Goal: Transaction & Acquisition: Purchase product/service

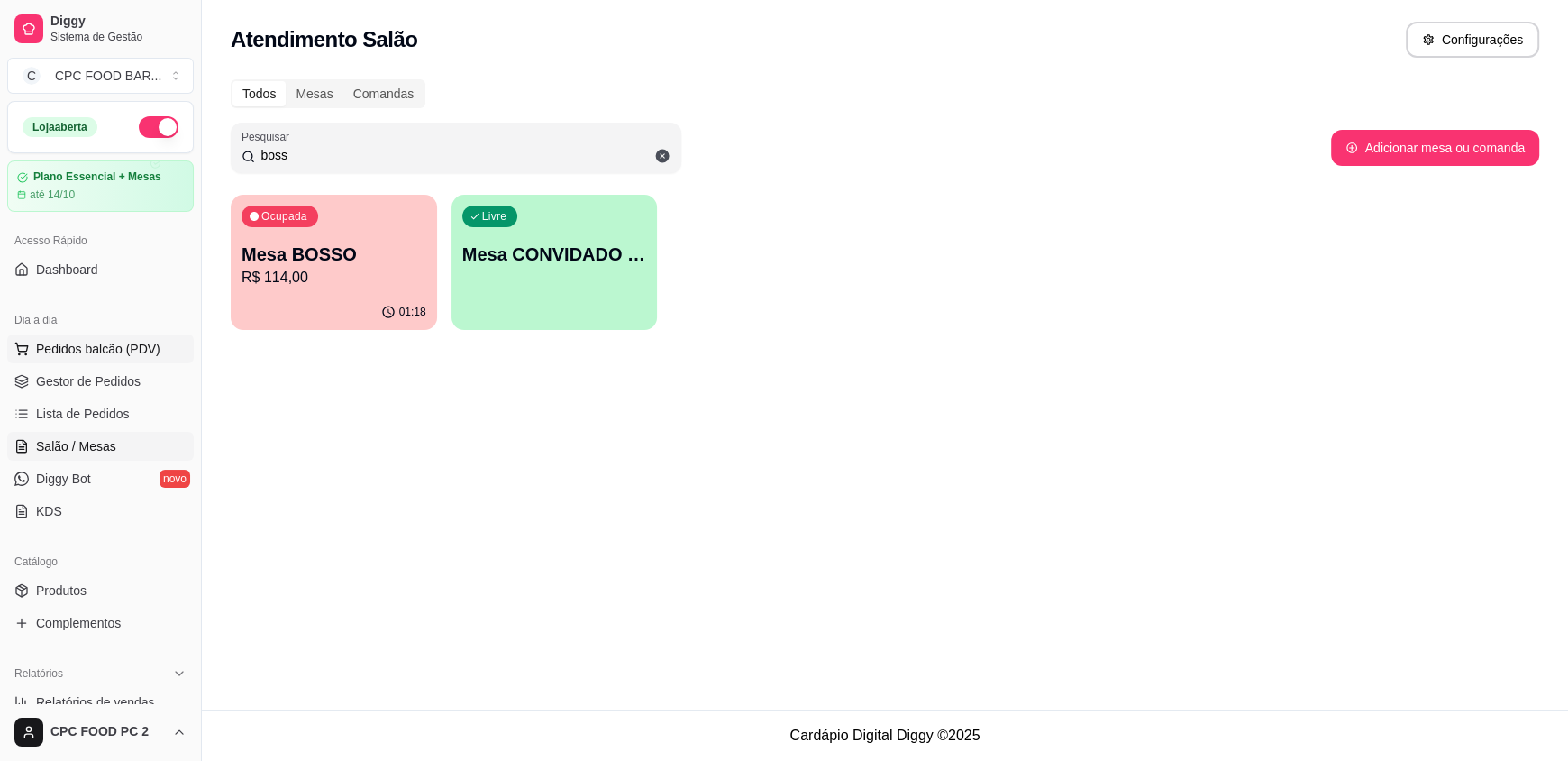
click at [110, 342] on span "Pedidos balcão (PDV)" at bounding box center [99, 348] width 124 height 18
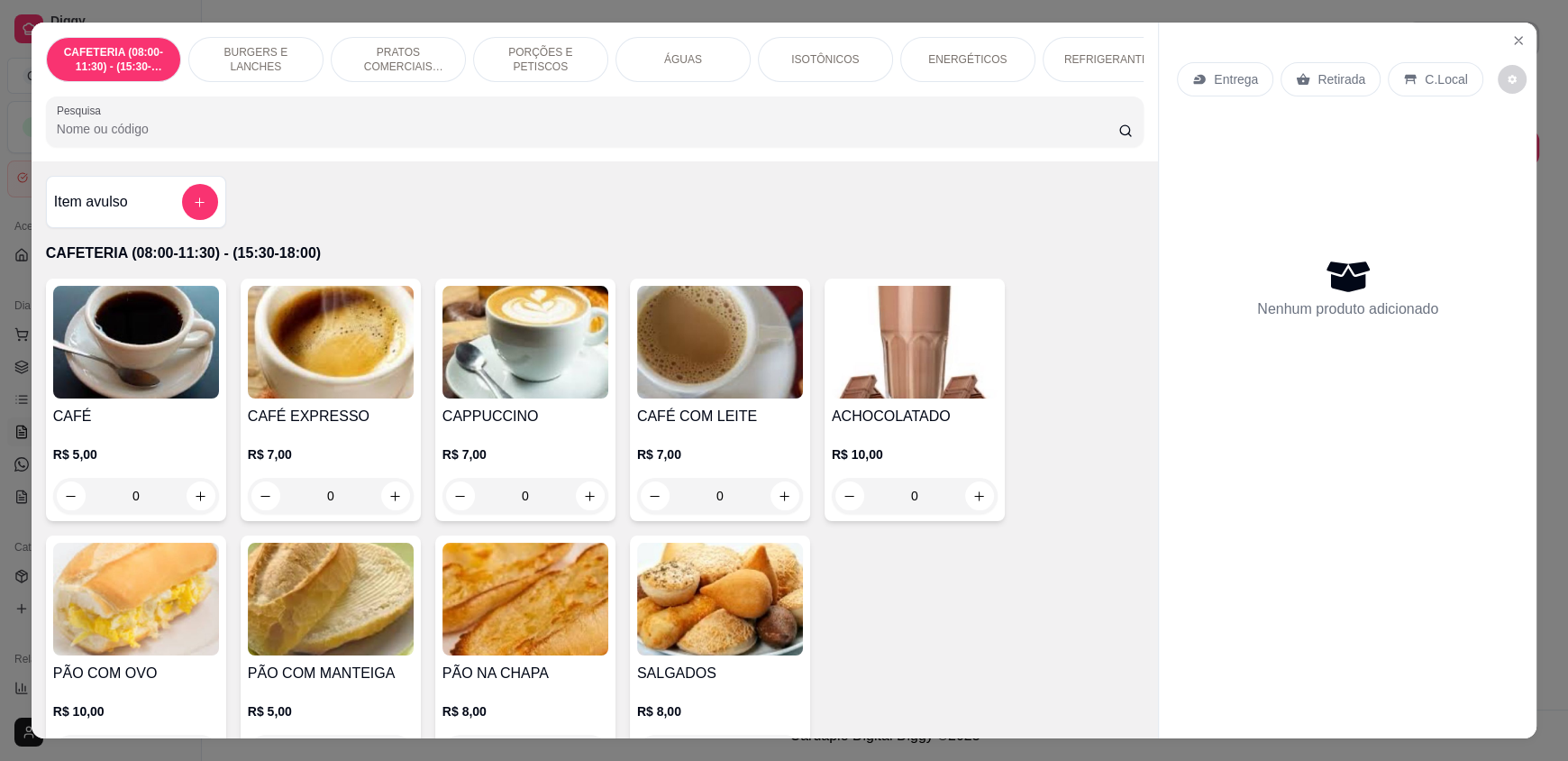
click at [336, 138] on input "Pesquisa" at bounding box center [587, 128] width 1062 height 18
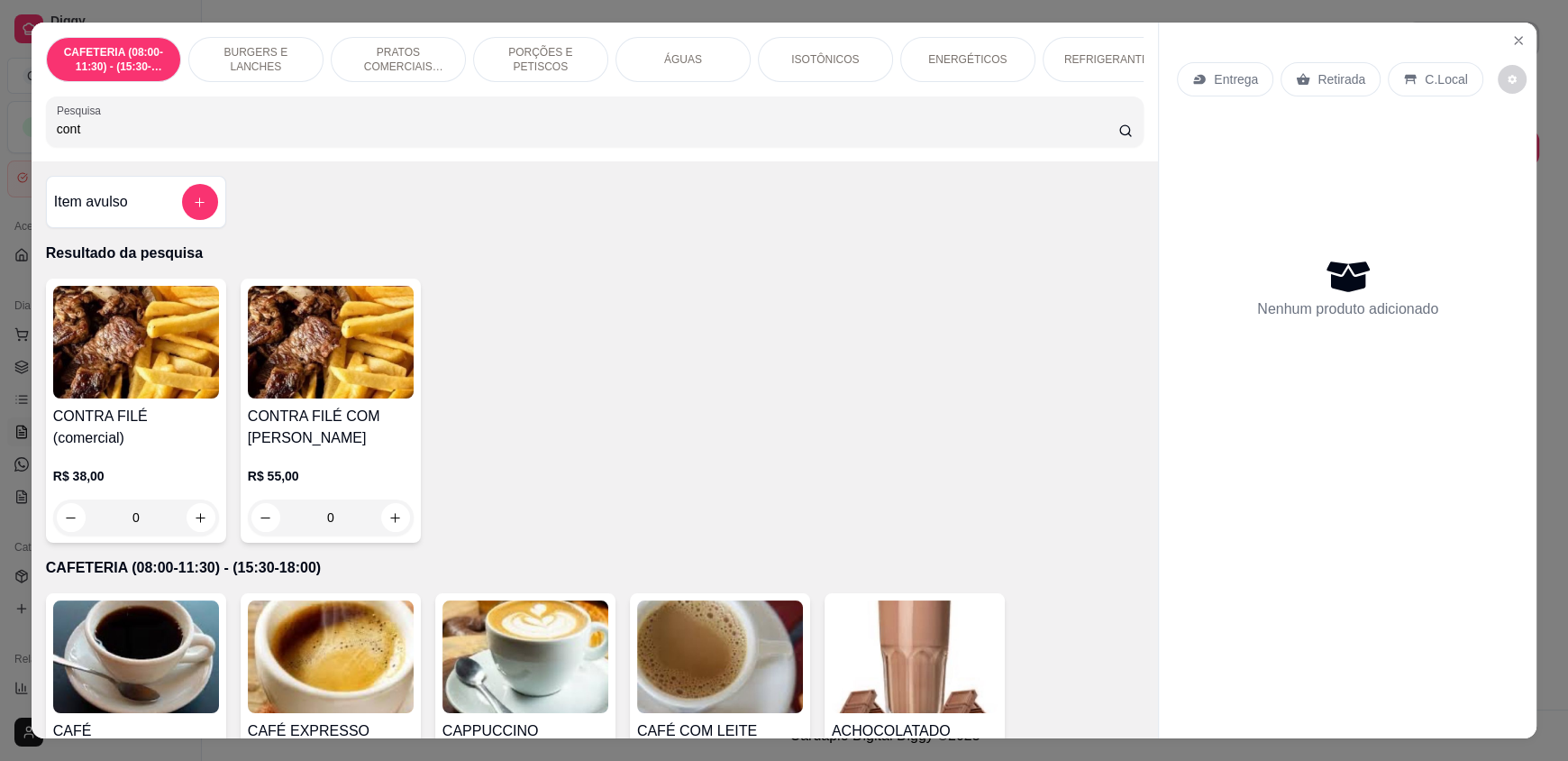
type input "cont"
click at [575, 395] on div "CONTRA FILÉ (comercial) R$ 38,00 0 CONTRA FILÉ COM FRITAS R$ 55,00 0" at bounding box center [594, 411] width 1097 height 264
click at [1513, 36] on icon "Close" at bounding box center [1517, 40] width 14 height 14
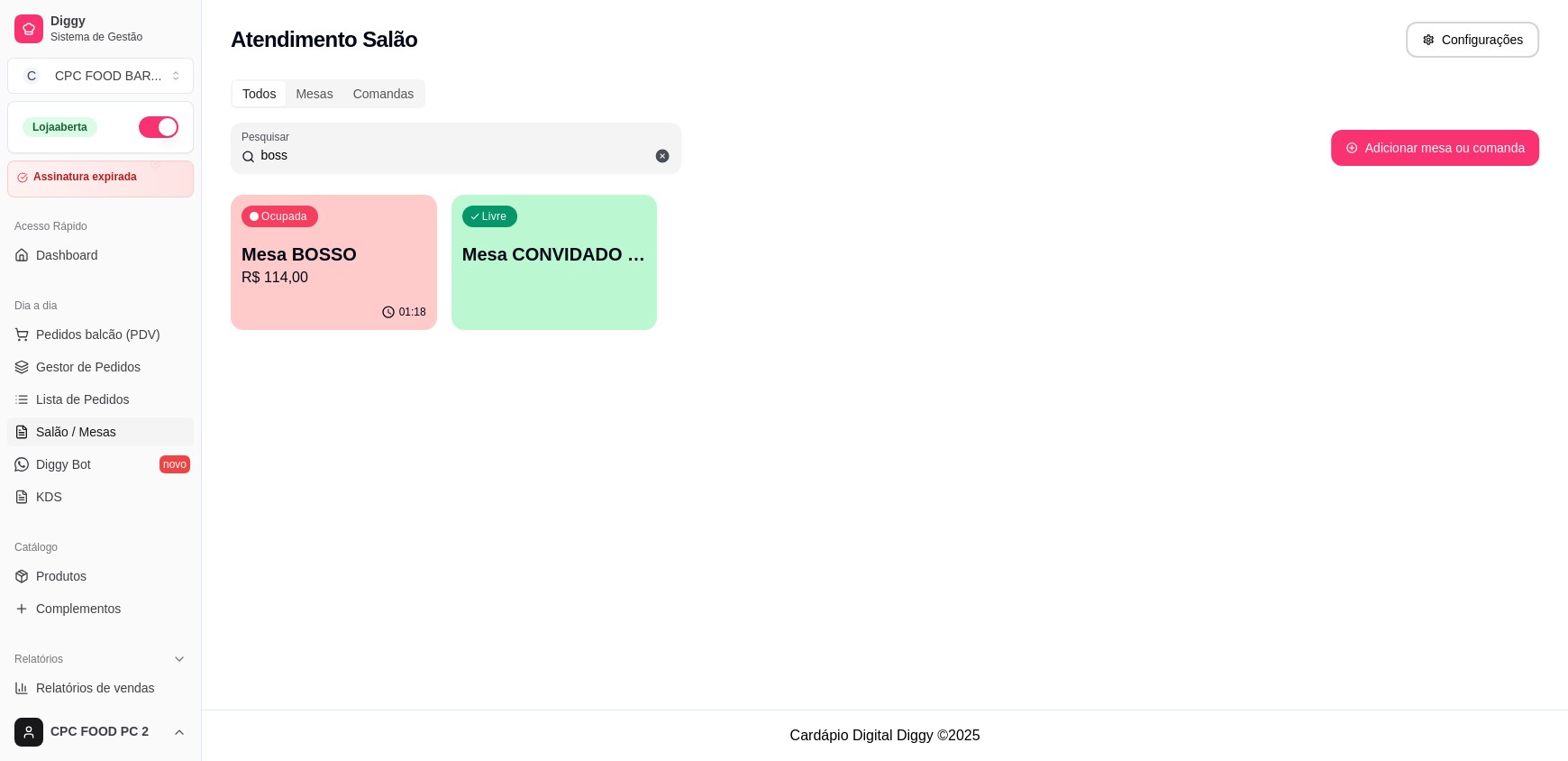
click at [281, 266] on div "Mesa BOSSO R$ 114,00" at bounding box center [333, 264] width 185 height 47
click at [77, 333] on span "Pedidos balcão (PDV)" at bounding box center [99, 334] width 124 height 18
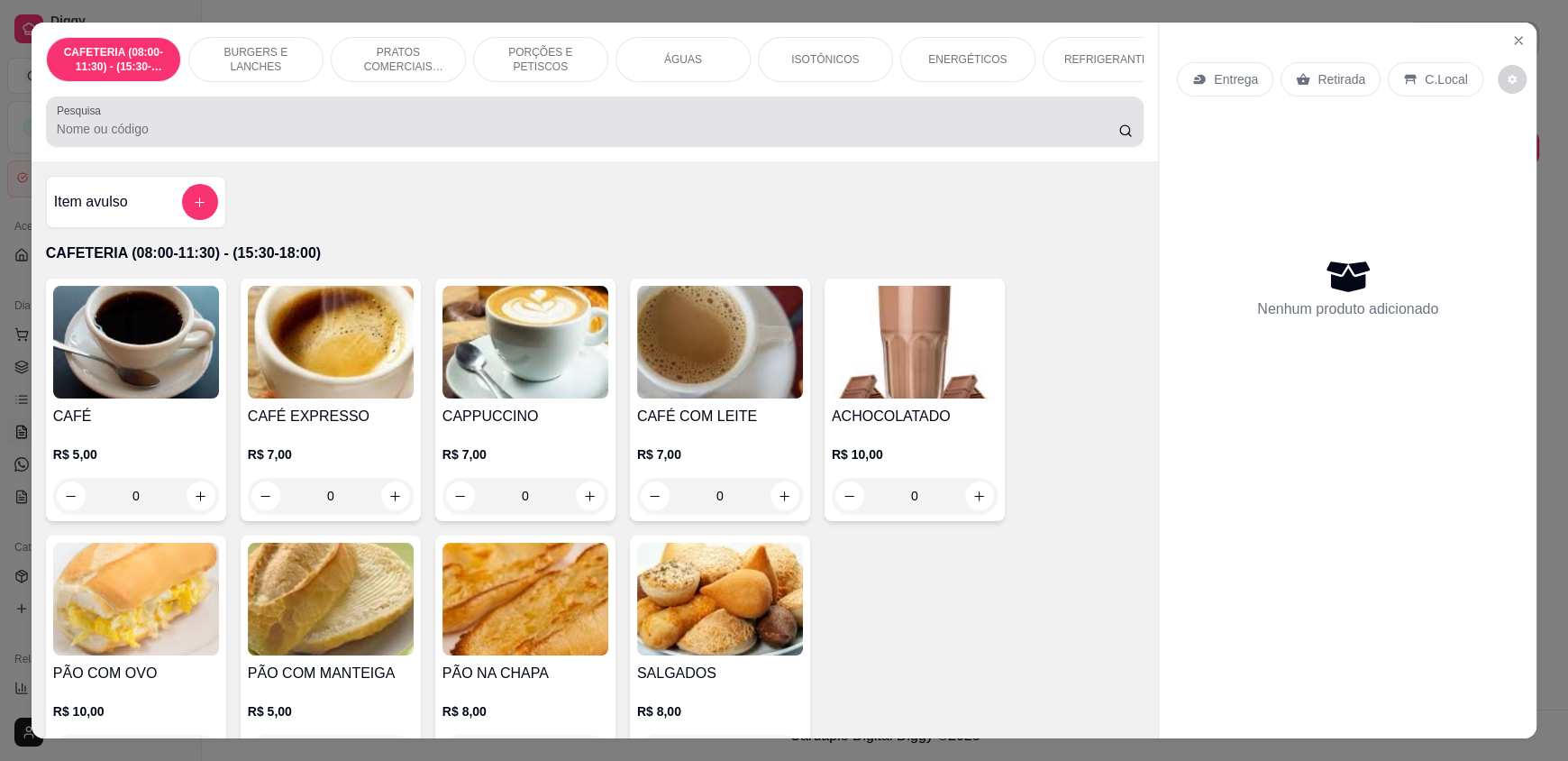
click at [387, 138] on input "Pesquisa" at bounding box center [587, 128] width 1062 height 18
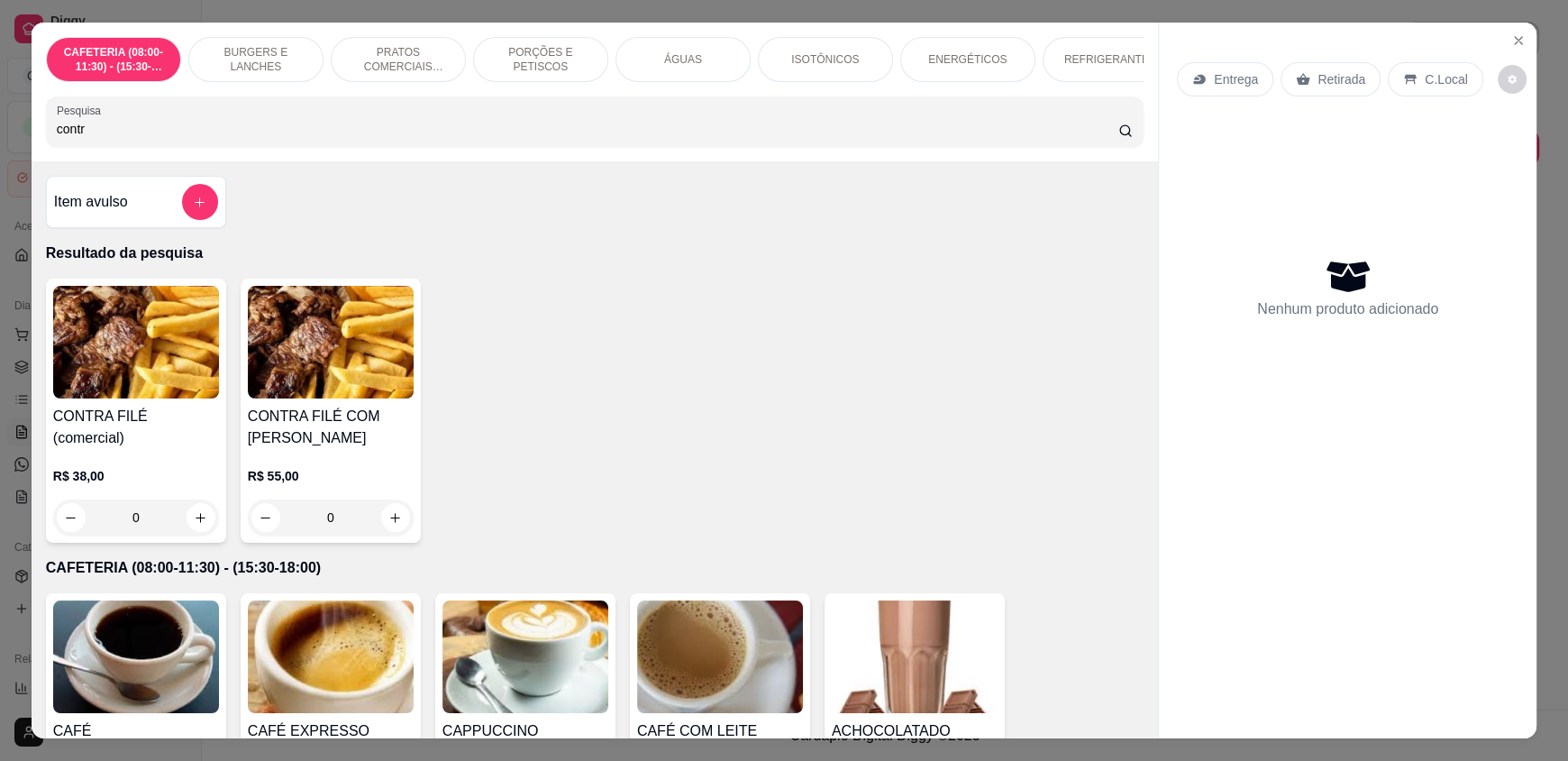
type input "contr"
click at [185, 506] on div "0" at bounding box center [136, 518] width 166 height 36
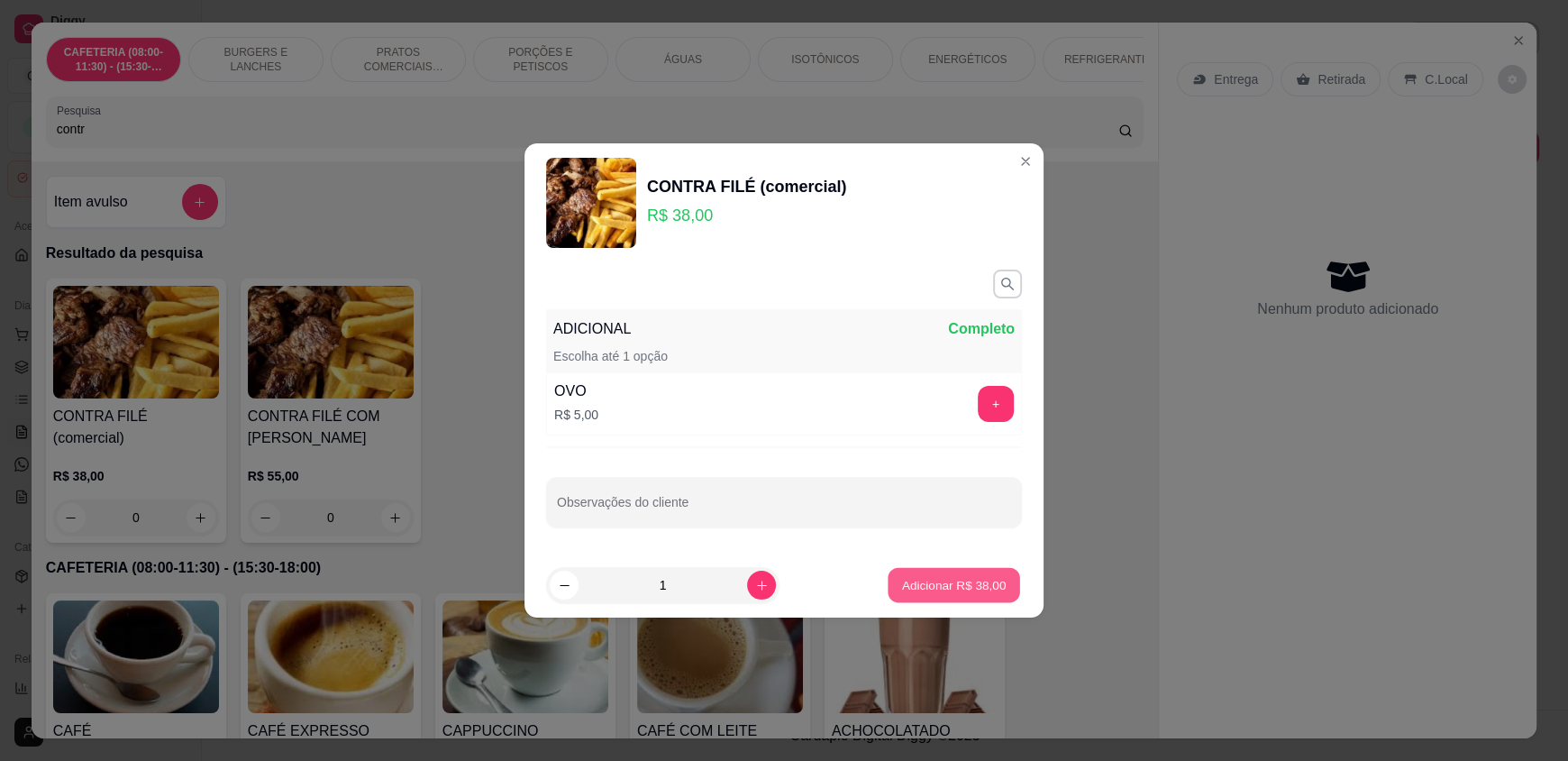
click at [918, 590] on p "Adicionar R$ 38,00" at bounding box center [954, 585] width 104 height 17
type input "1"
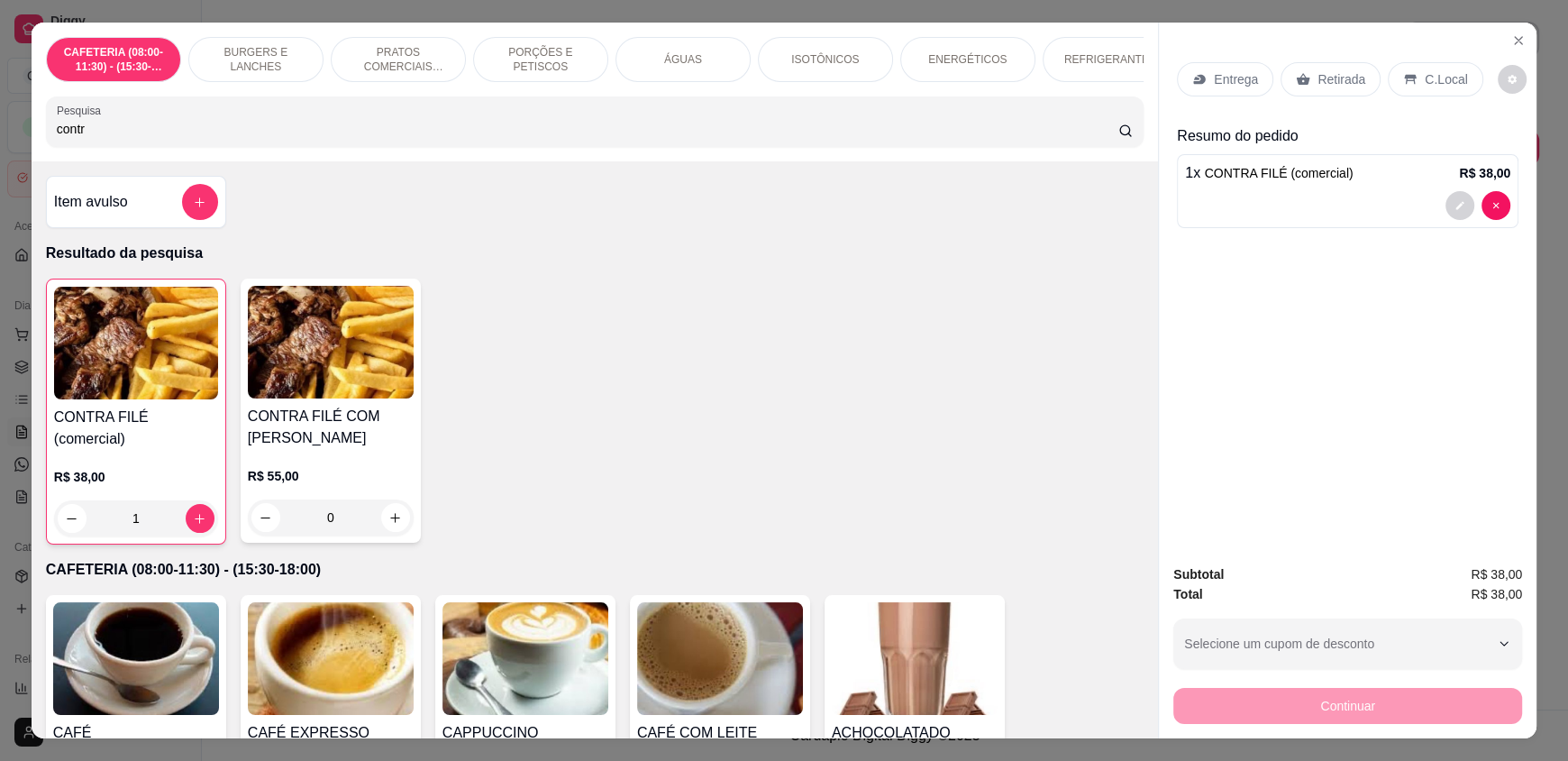
drag, startPoint x: 352, startPoint y: 138, endPoint x: 0, endPoint y: 138, distance: 352.0
click at [0, 138] on div "CAFETERIA (08:00-11:30) - (15:30-18:00) BURGERS E LANCHES PRATOS COMERCIAIS (11…" at bounding box center [784, 380] width 1568 height 761
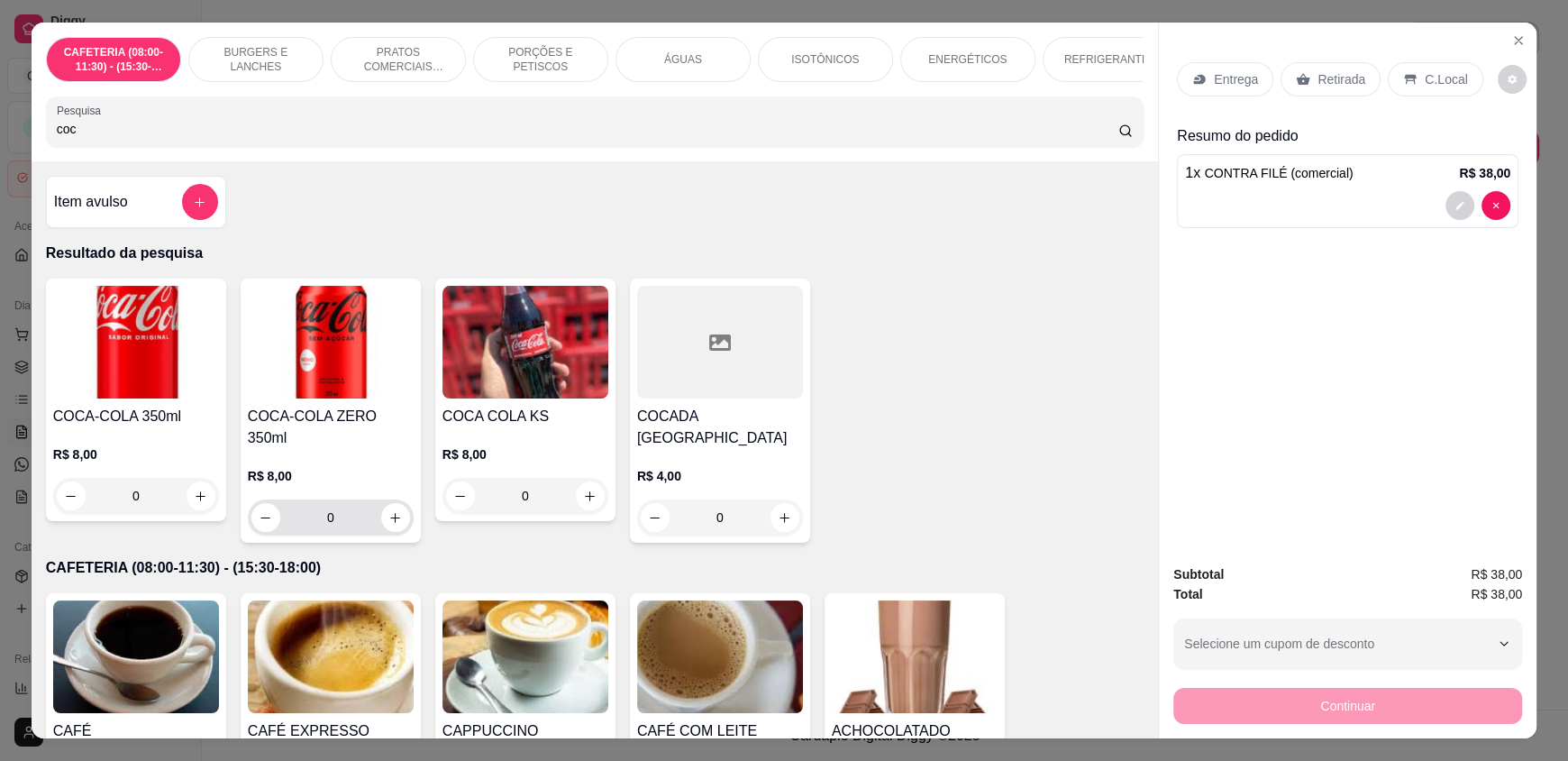
type input "coc"
click at [394, 511] on icon "increase-product-quantity" at bounding box center [396, 518] width 13 height 13
type input "1"
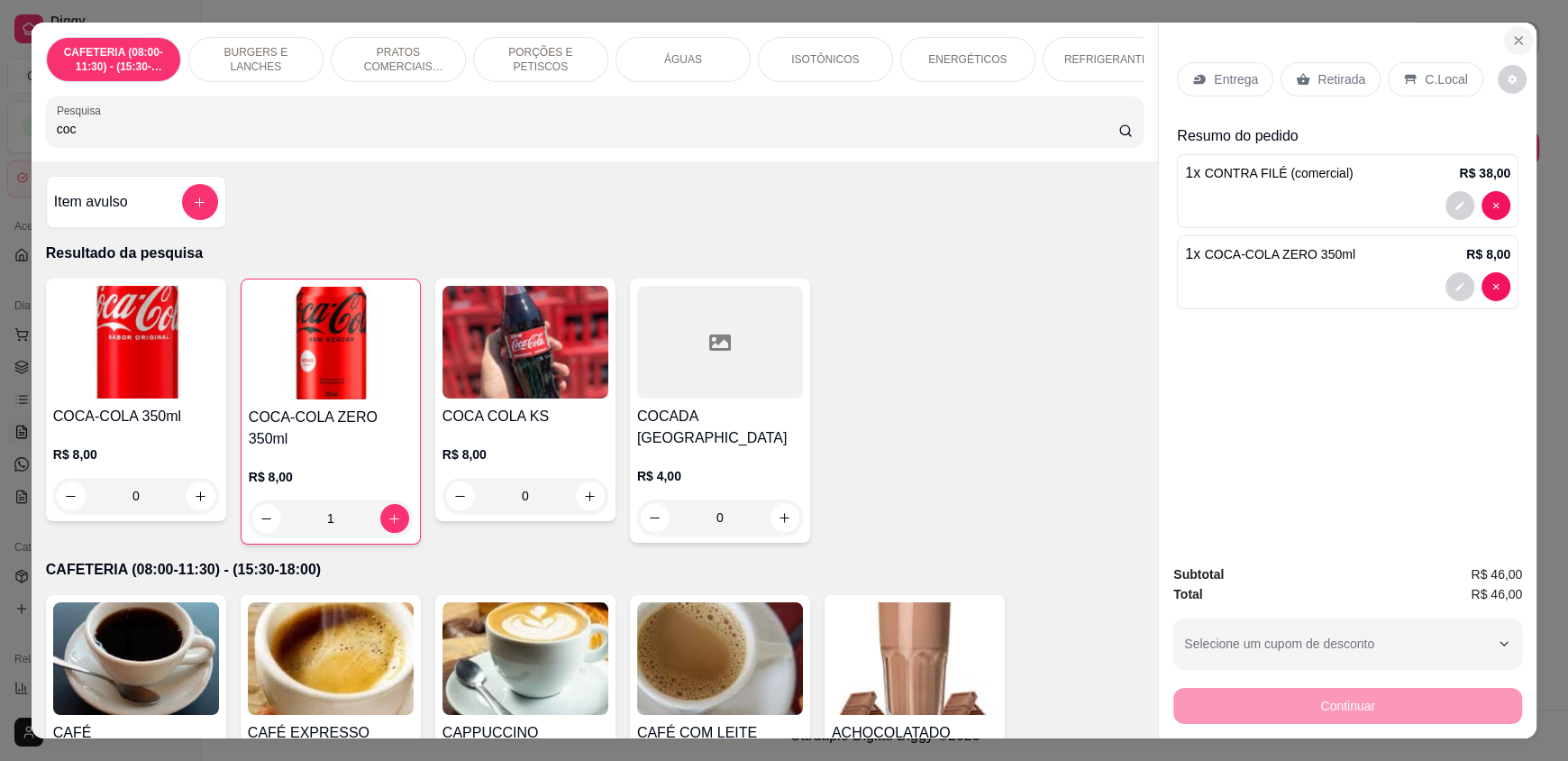
click at [1504, 39] on button "Close" at bounding box center [1518, 40] width 29 height 29
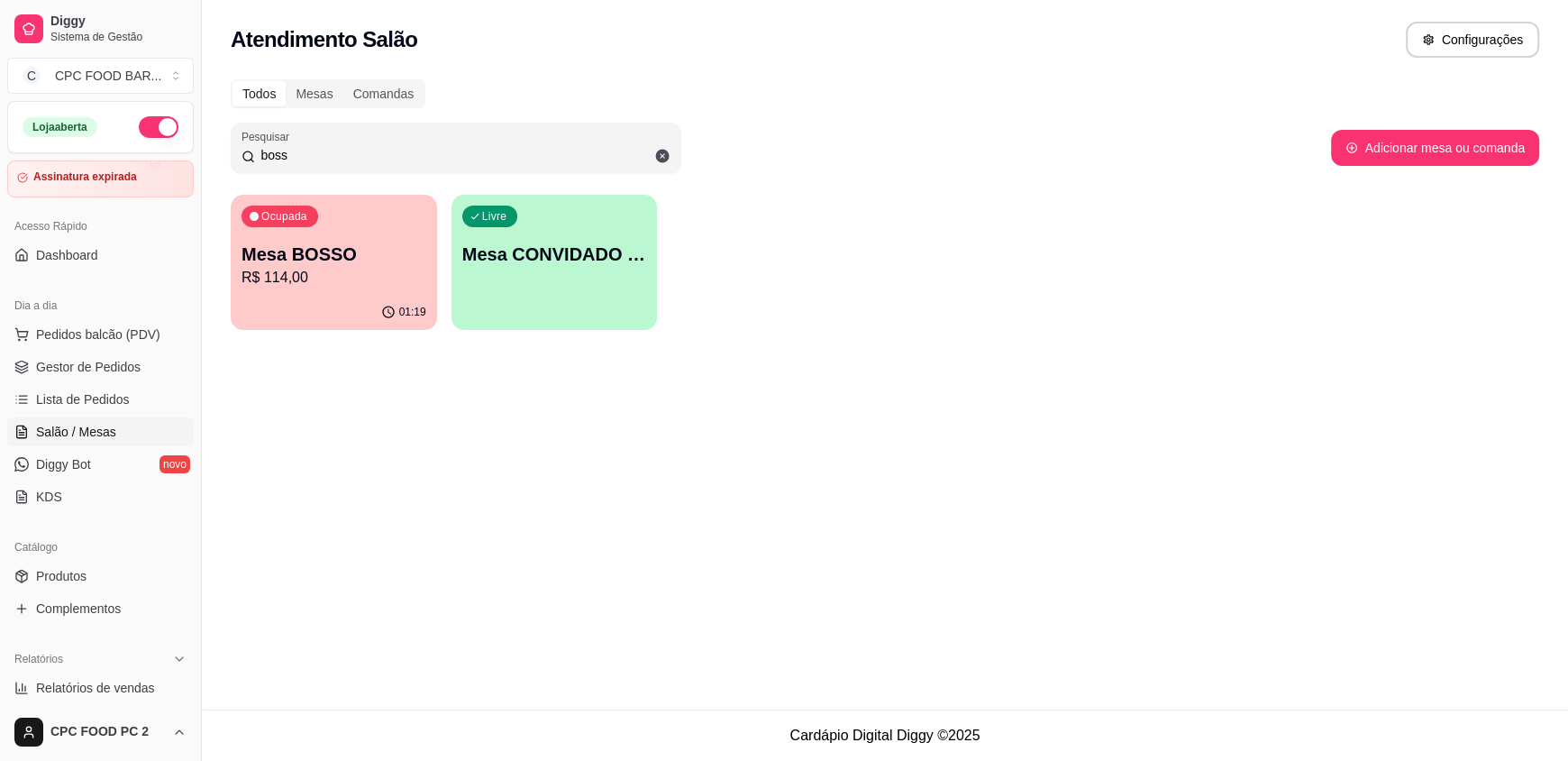
click at [351, 281] on p "R$ 114,00" at bounding box center [333, 278] width 185 height 22
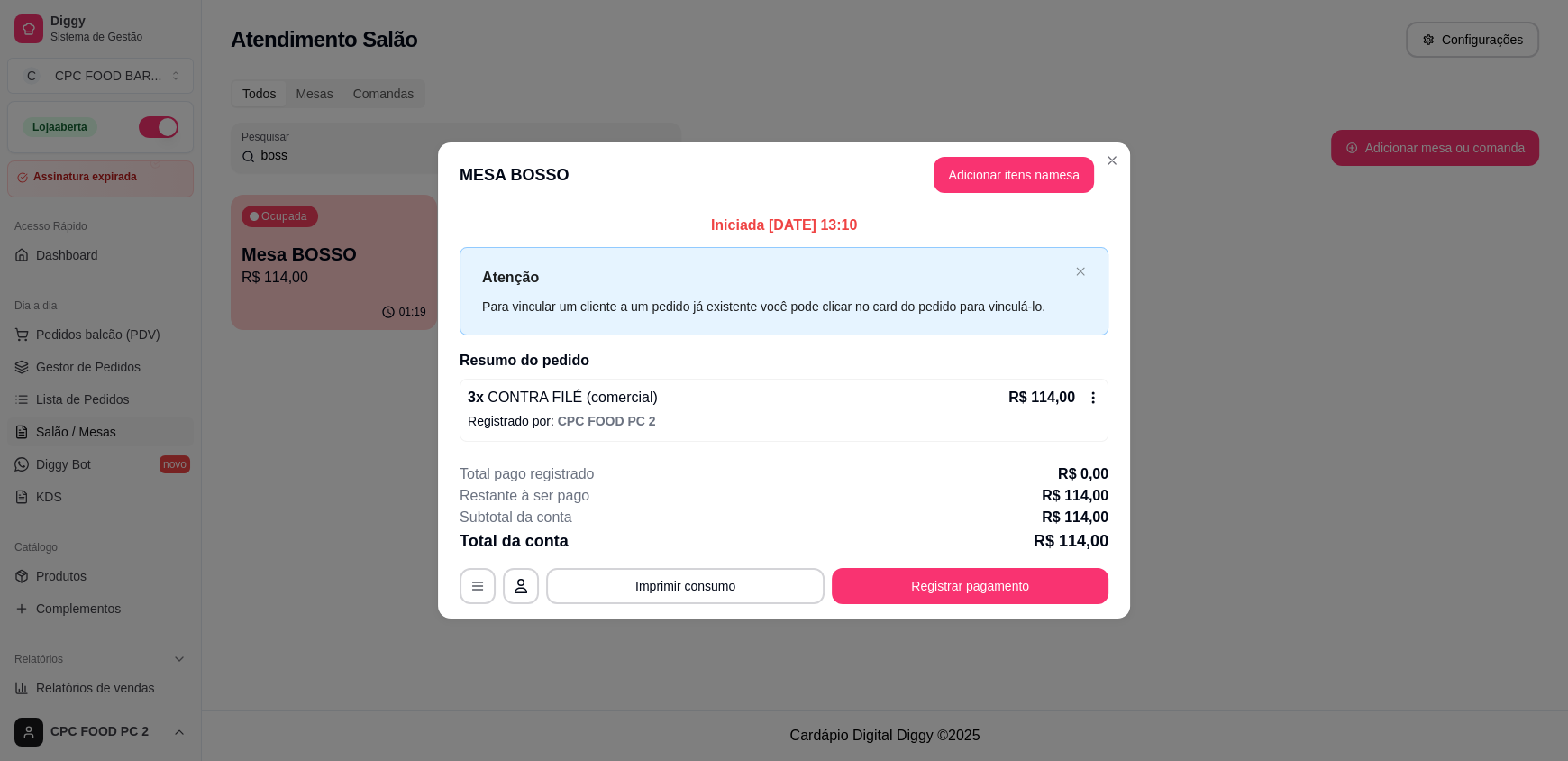
click at [1092, 397] on icon at bounding box center [1093, 397] width 14 height 14
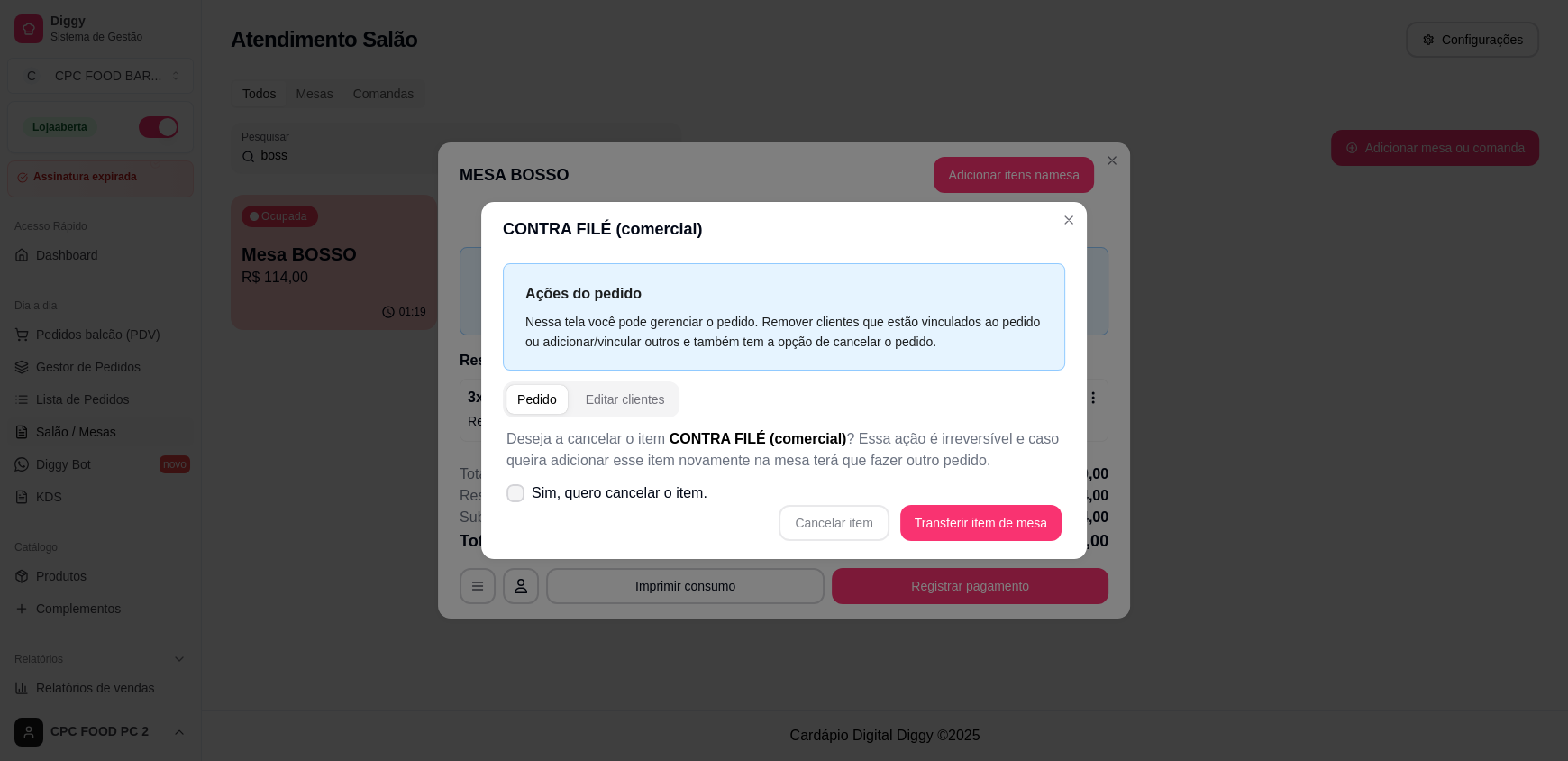
click at [589, 500] on span "Sim, quero cancelar o item." at bounding box center [620, 493] width 176 height 22
click at [518, 500] on input "Sim, quero cancelar o item." at bounding box center [511, 503] width 11 height 11
checkbox input "true"
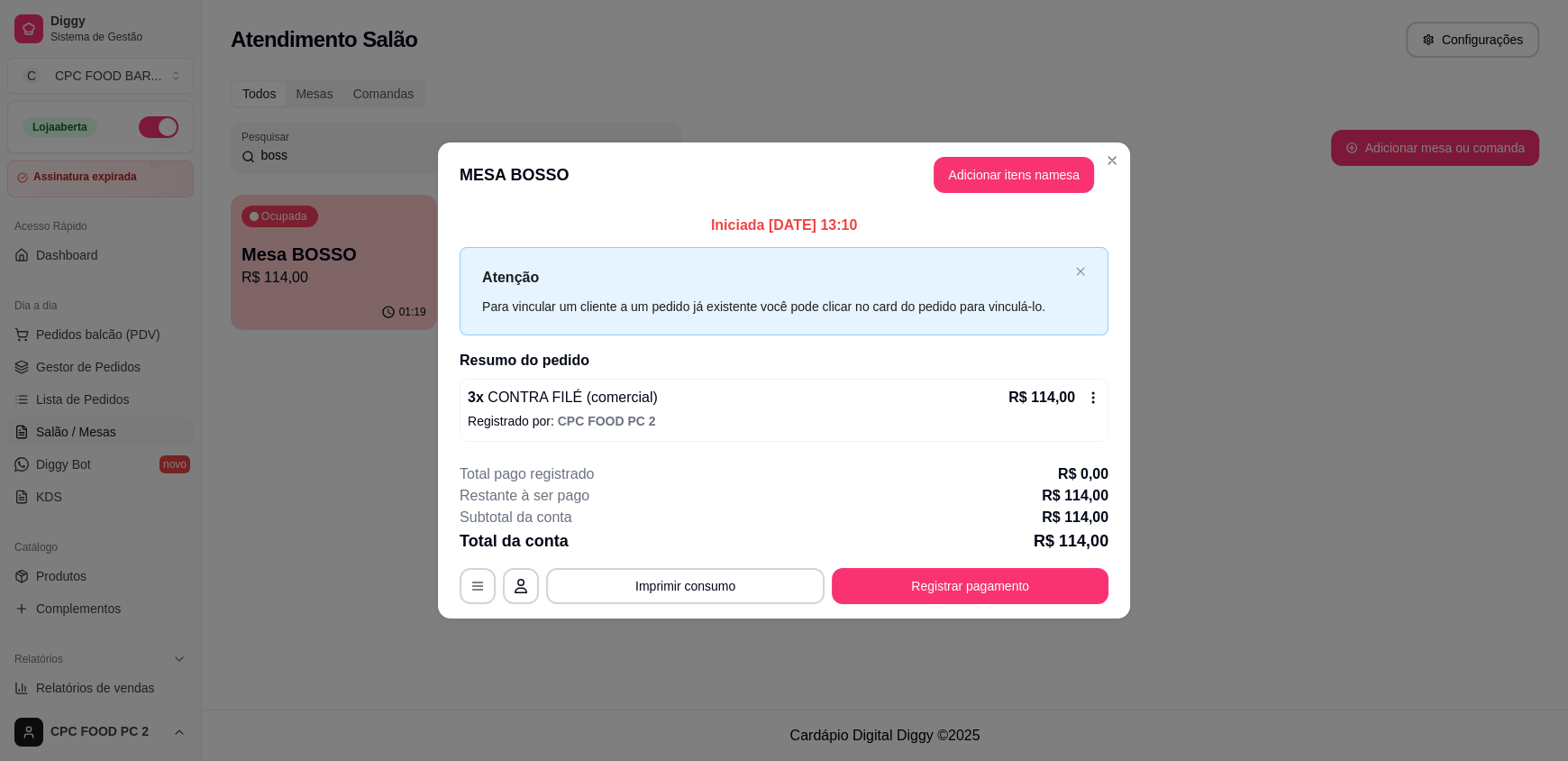
click at [1093, 400] on icon at bounding box center [1093, 397] width 3 height 11
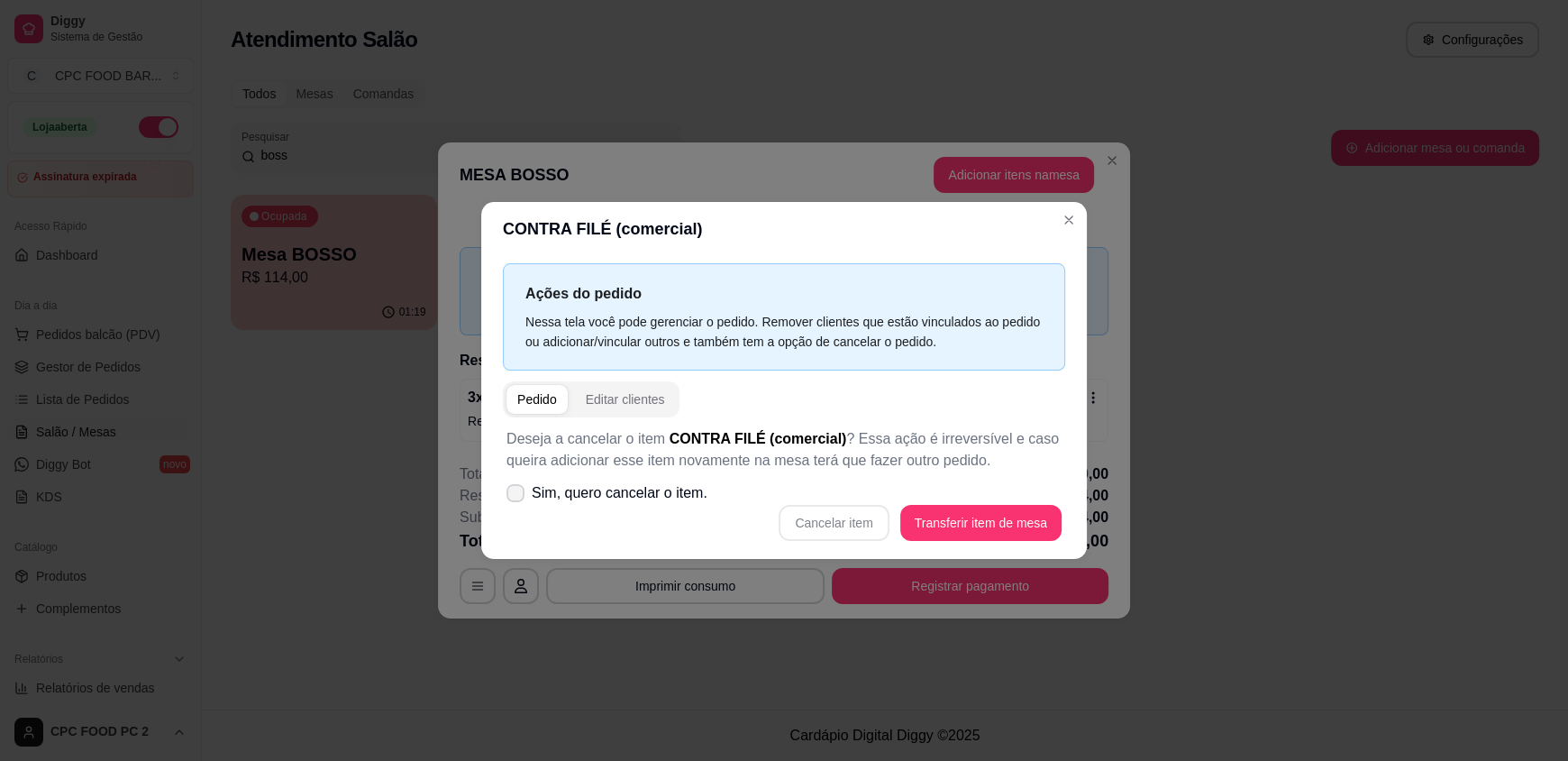
click at [658, 489] on span "Sim, quero cancelar o item." at bounding box center [620, 493] width 176 height 22
click at [518, 497] on input "Sim, quero cancelar o item." at bounding box center [511, 503] width 11 height 11
checkbox input "true"
click at [829, 523] on button "Cancelar item" at bounding box center [834, 523] width 107 height 35
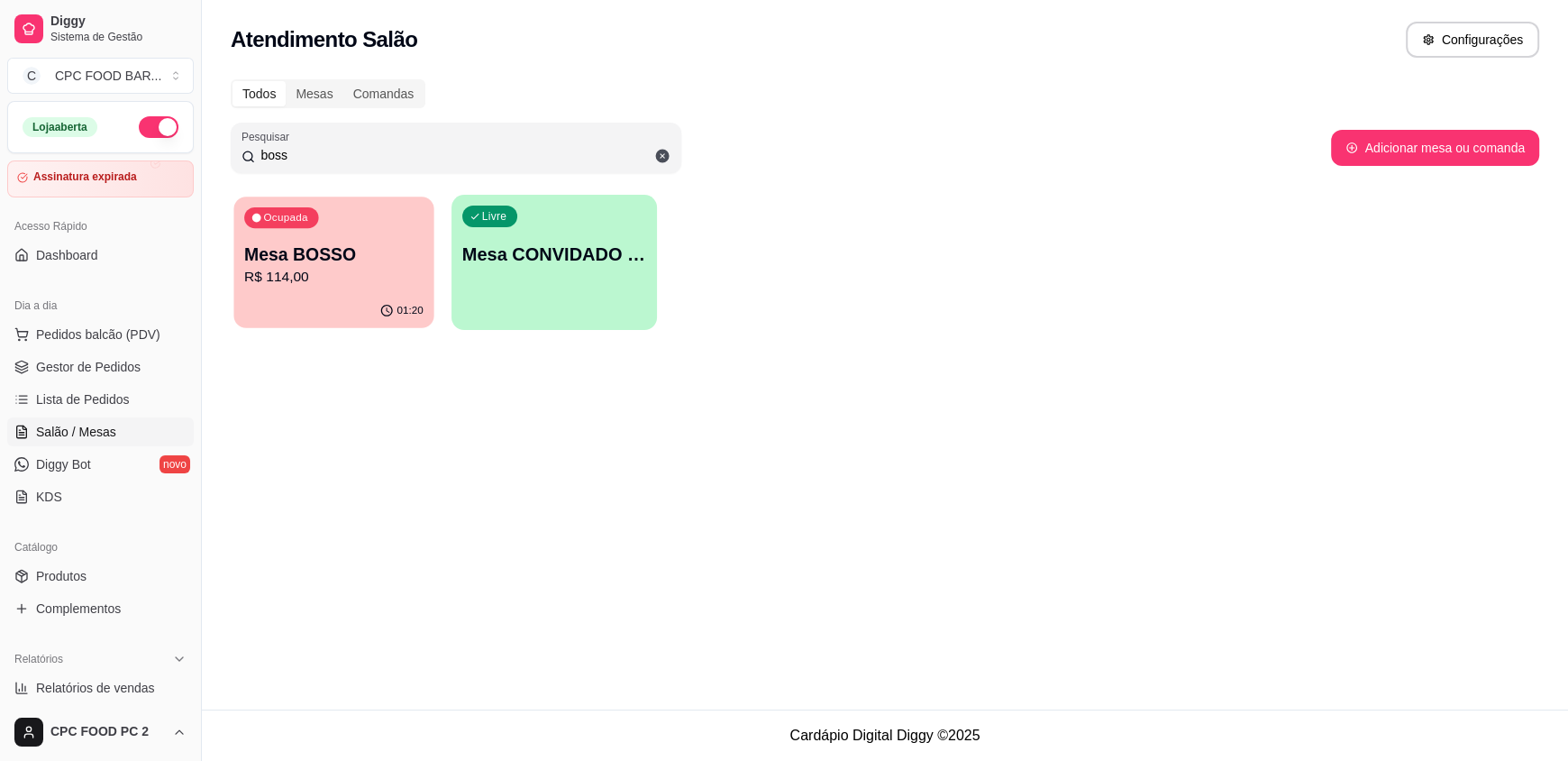
click at [323, 234] on div "Ocupada Mesa BOSSO R$ 114,00" at bounding box center [333, 245] width 200 height 98
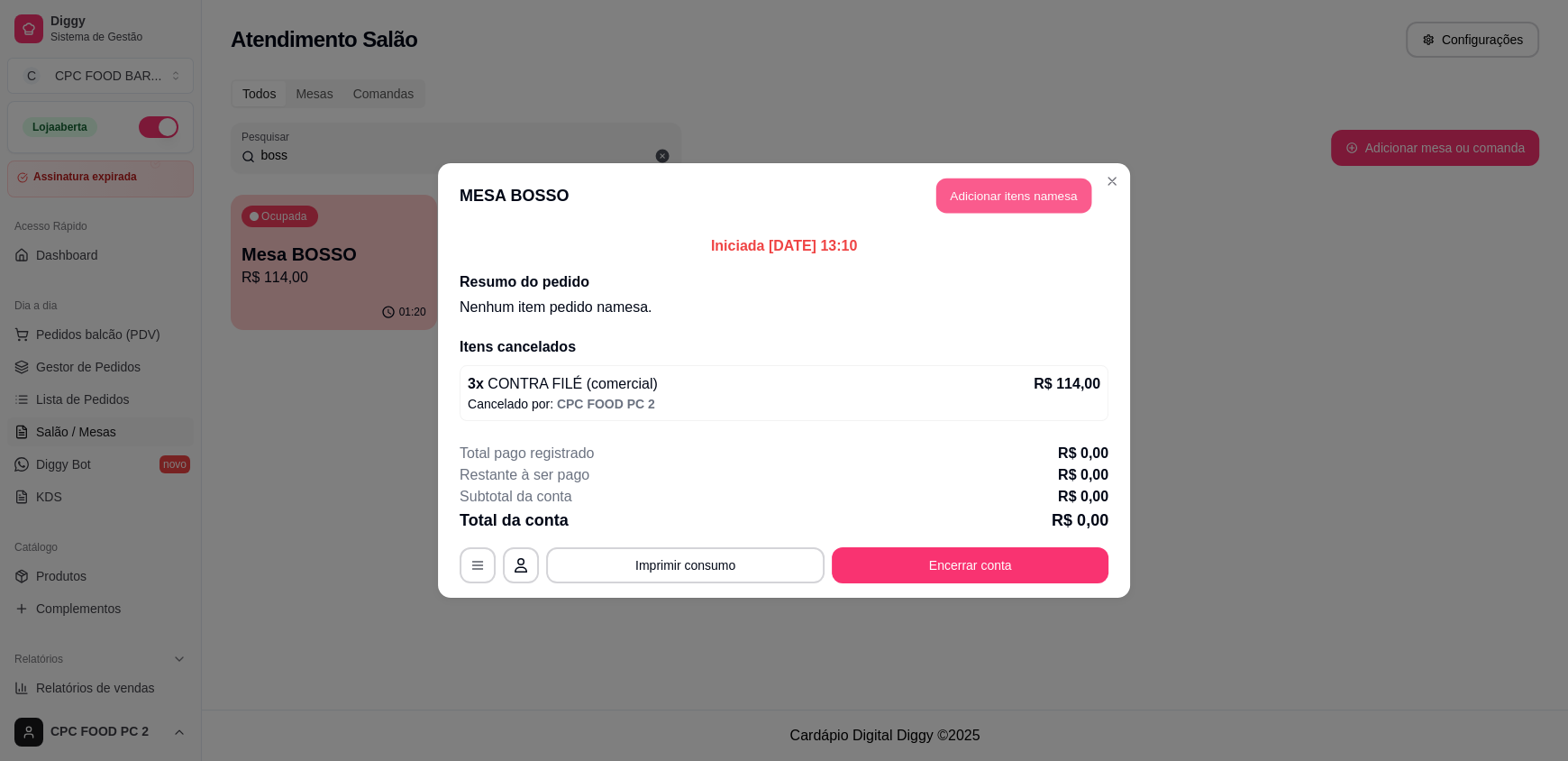
click at [1042, 196] on button "Adicionar itens na mesa" at bounding box center [1014, 195] width 155 height 35
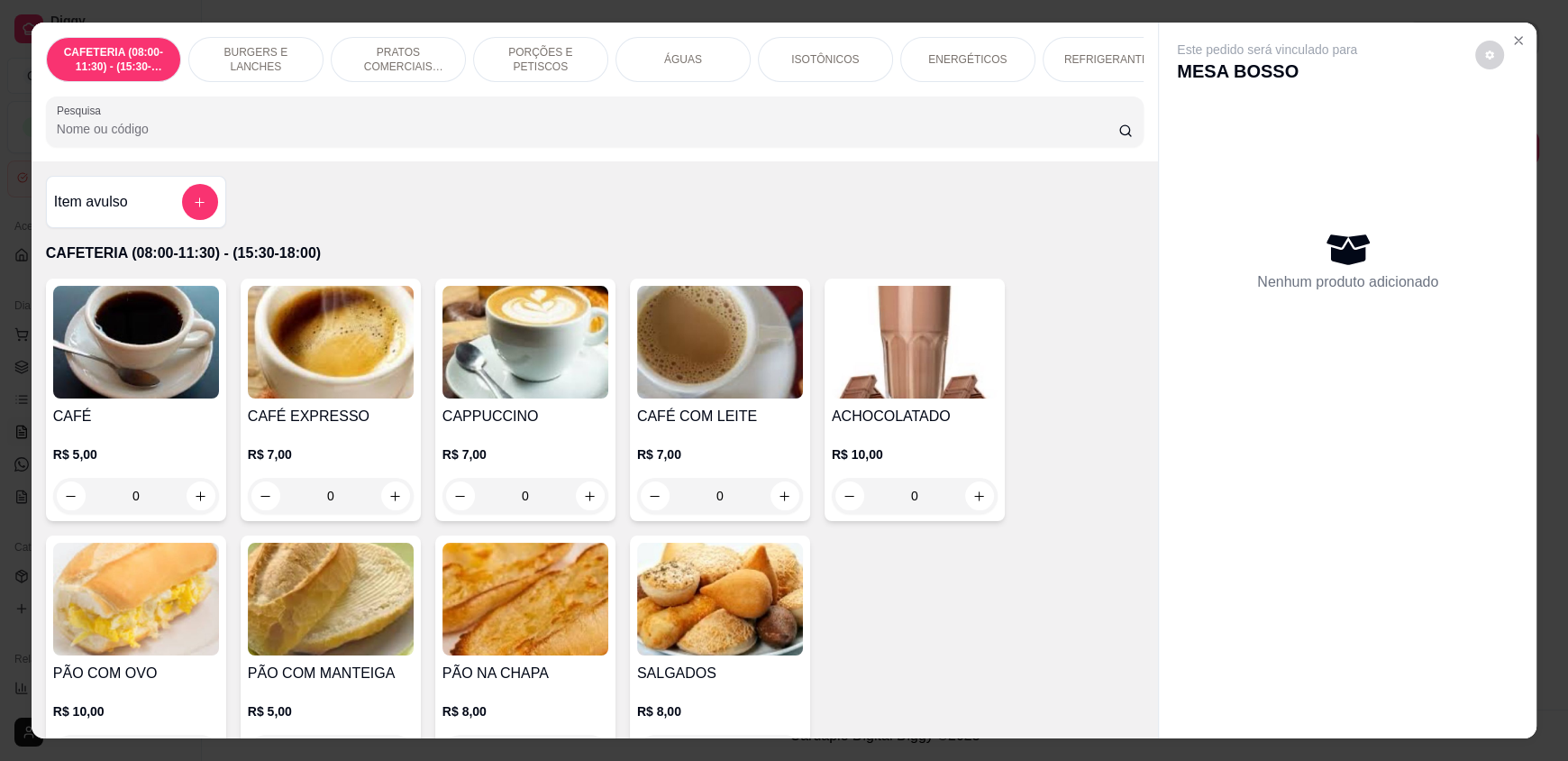
click at [524, 162] on div "CAFETERIA (08:00-11:30) - (15:30-18:00) BURGERS E LANCHES PRATOS COMERCIAIS (11…" at bounding box center [594, 92] width 1126 height 139
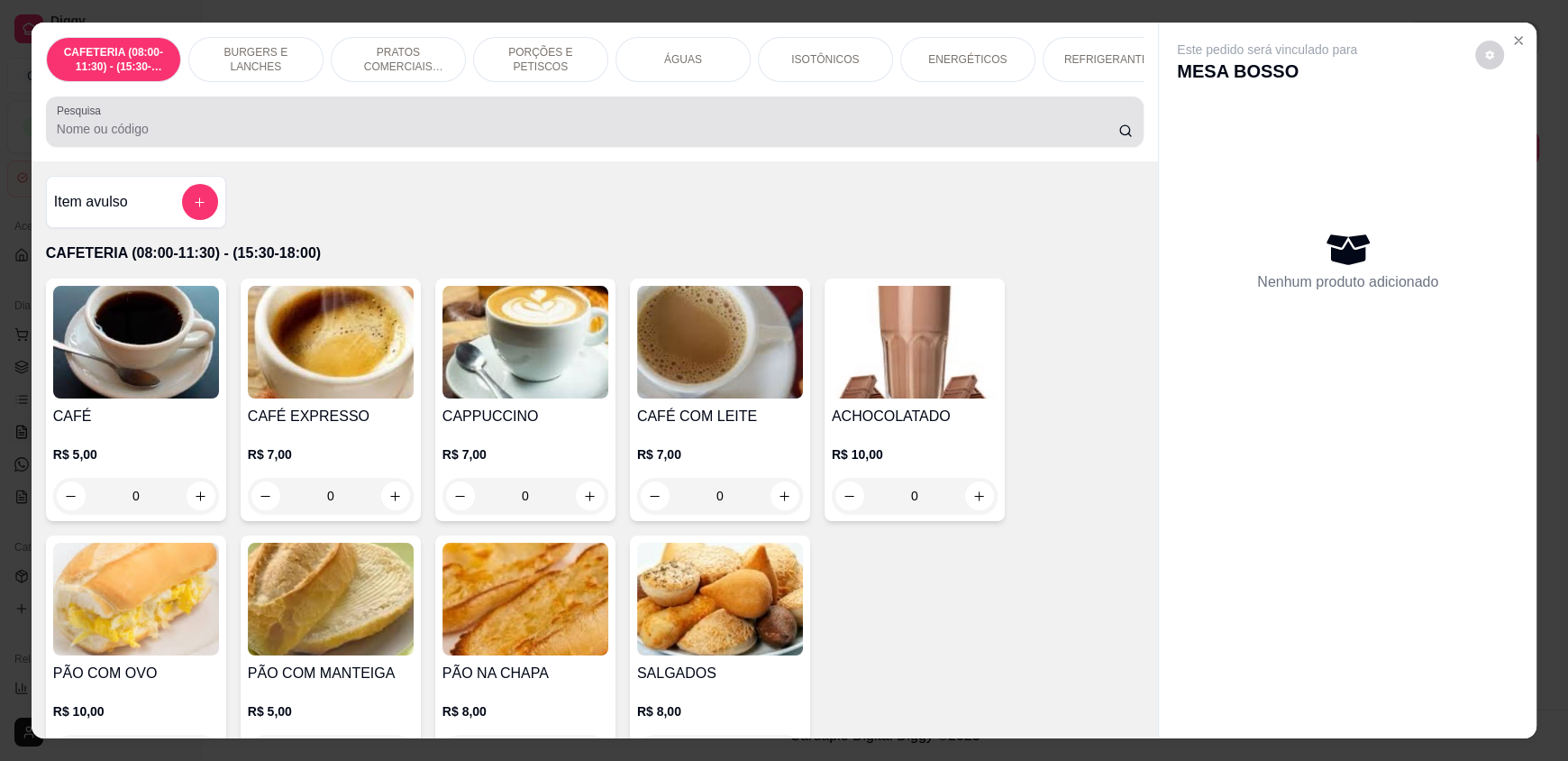
click at [537, 138] on input "Pesquisa" at bounding box center [587, 128] width 1062 height 18
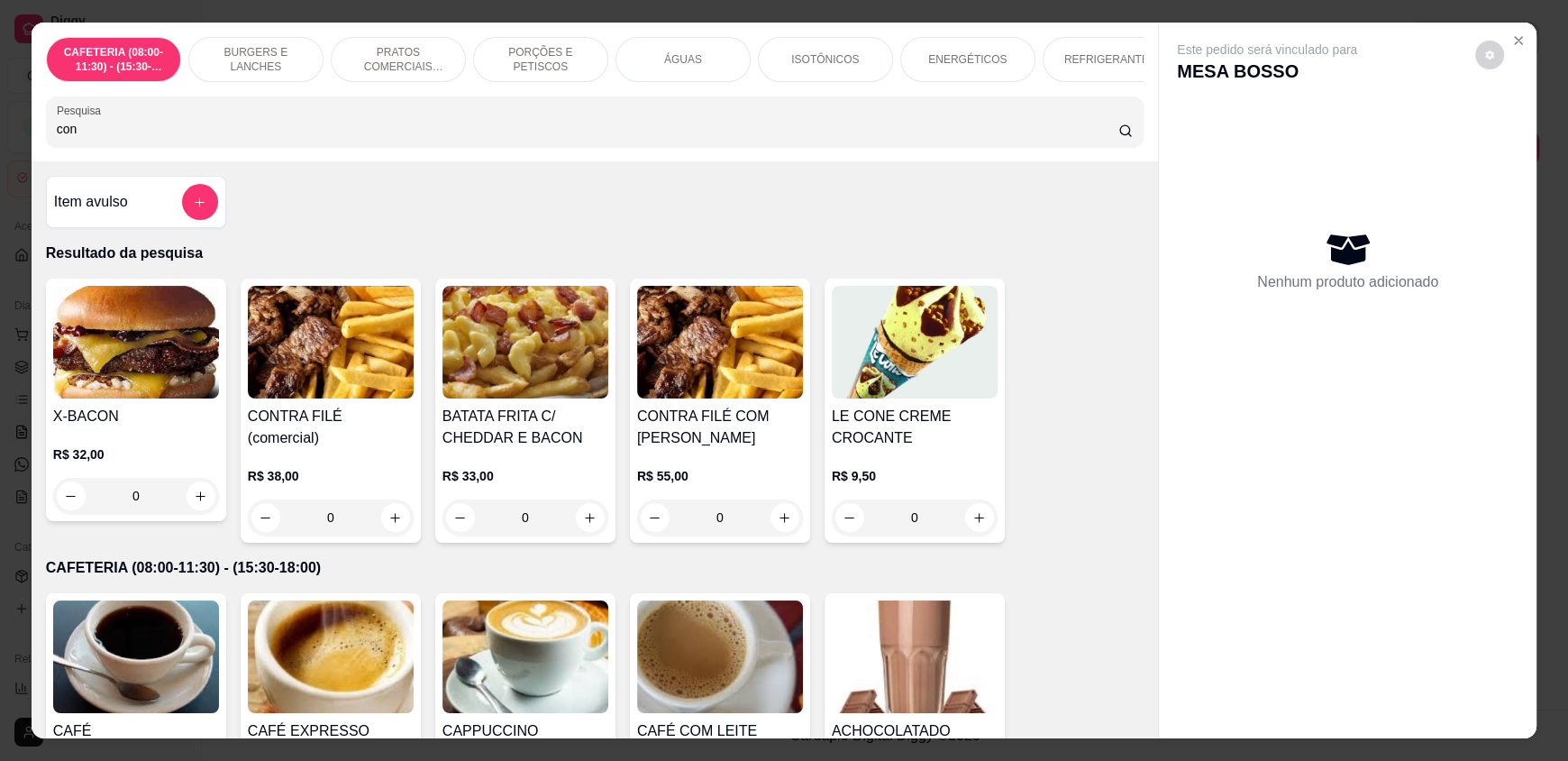
type input "con"
click at [392, 509] on div "0" at bounding box center [330, 518] width 166 height 36
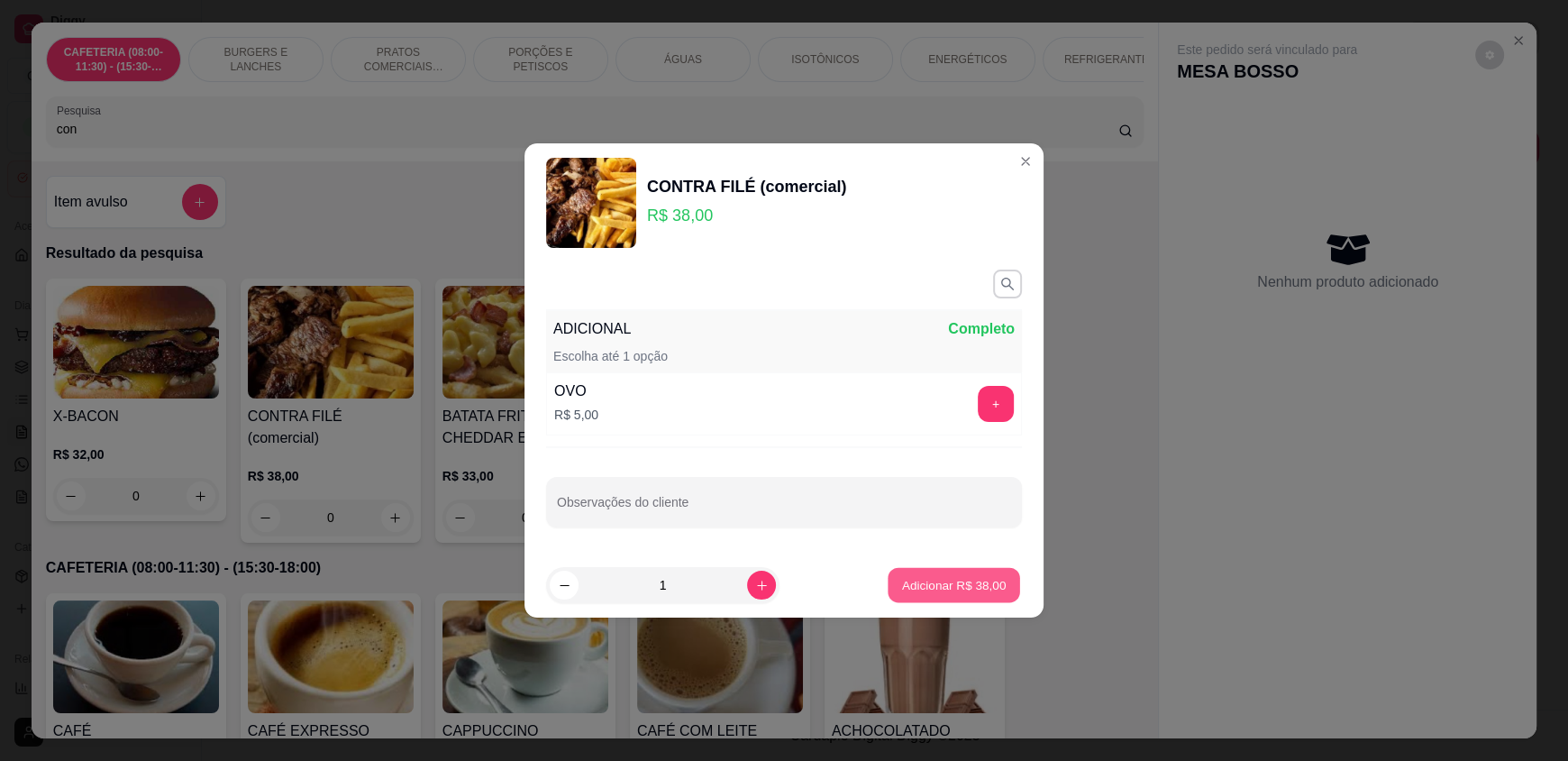
click at [943, 580] on p "Adicionar R$ 38,00" at bounding box center [954, 585] width 104 height 17
type input "1"
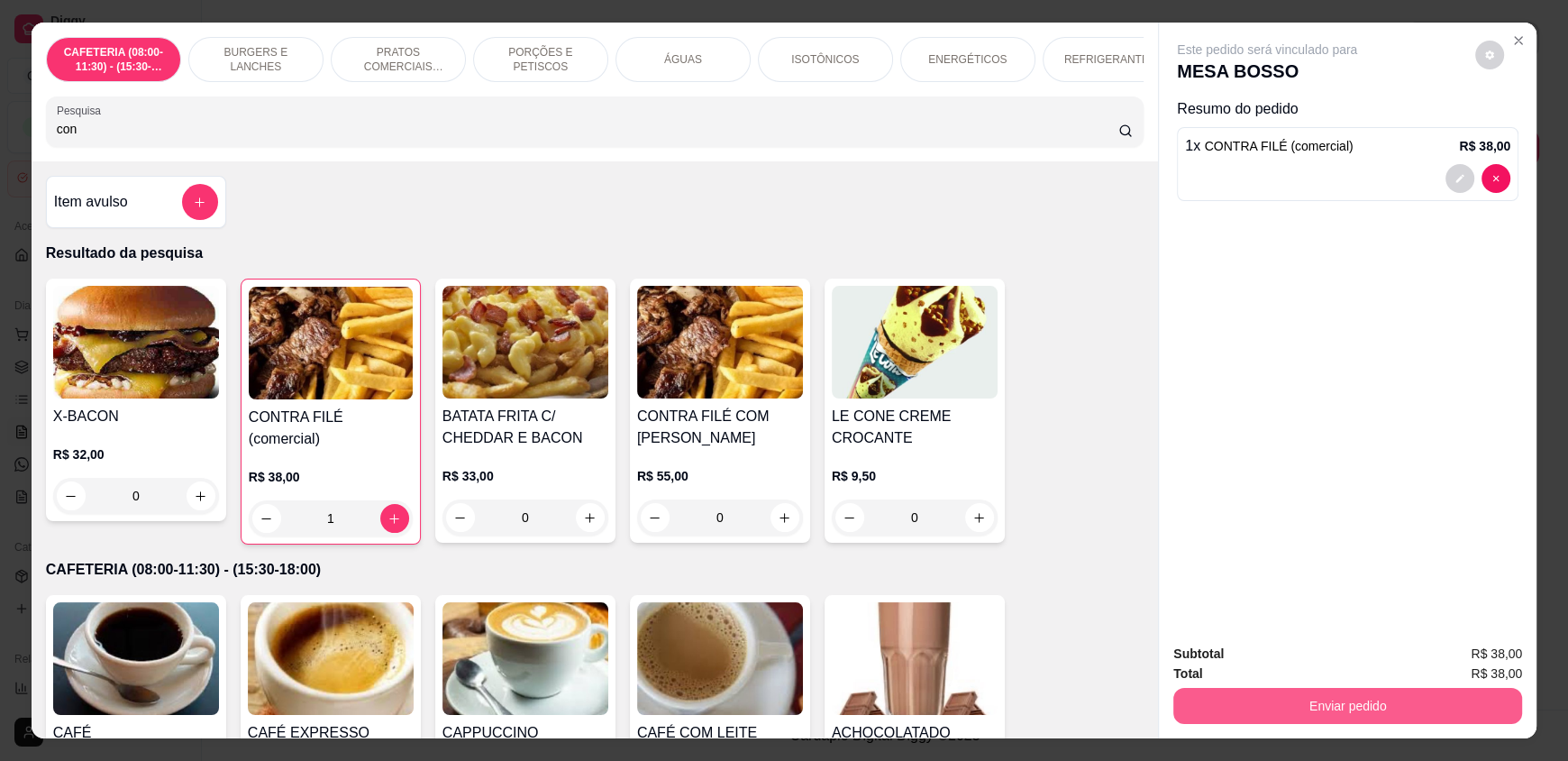
click at [1306, 701] on button "Enviar pedido" at bounding box center [1347, 706] width 348 height 36
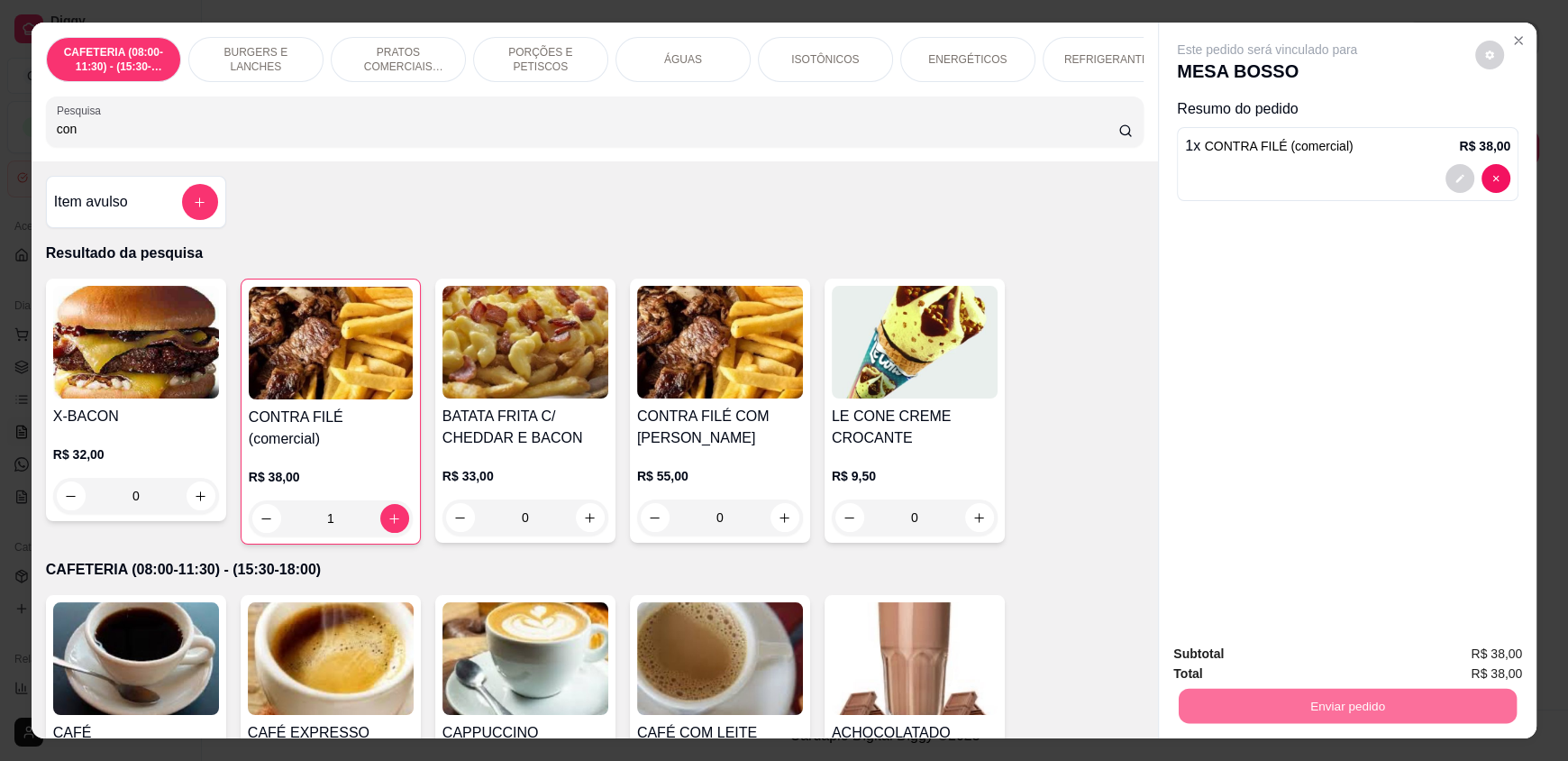
click at [1478, 649] on button "Enviar pedido" at bounding box center [1475, 660] width 99 height 34
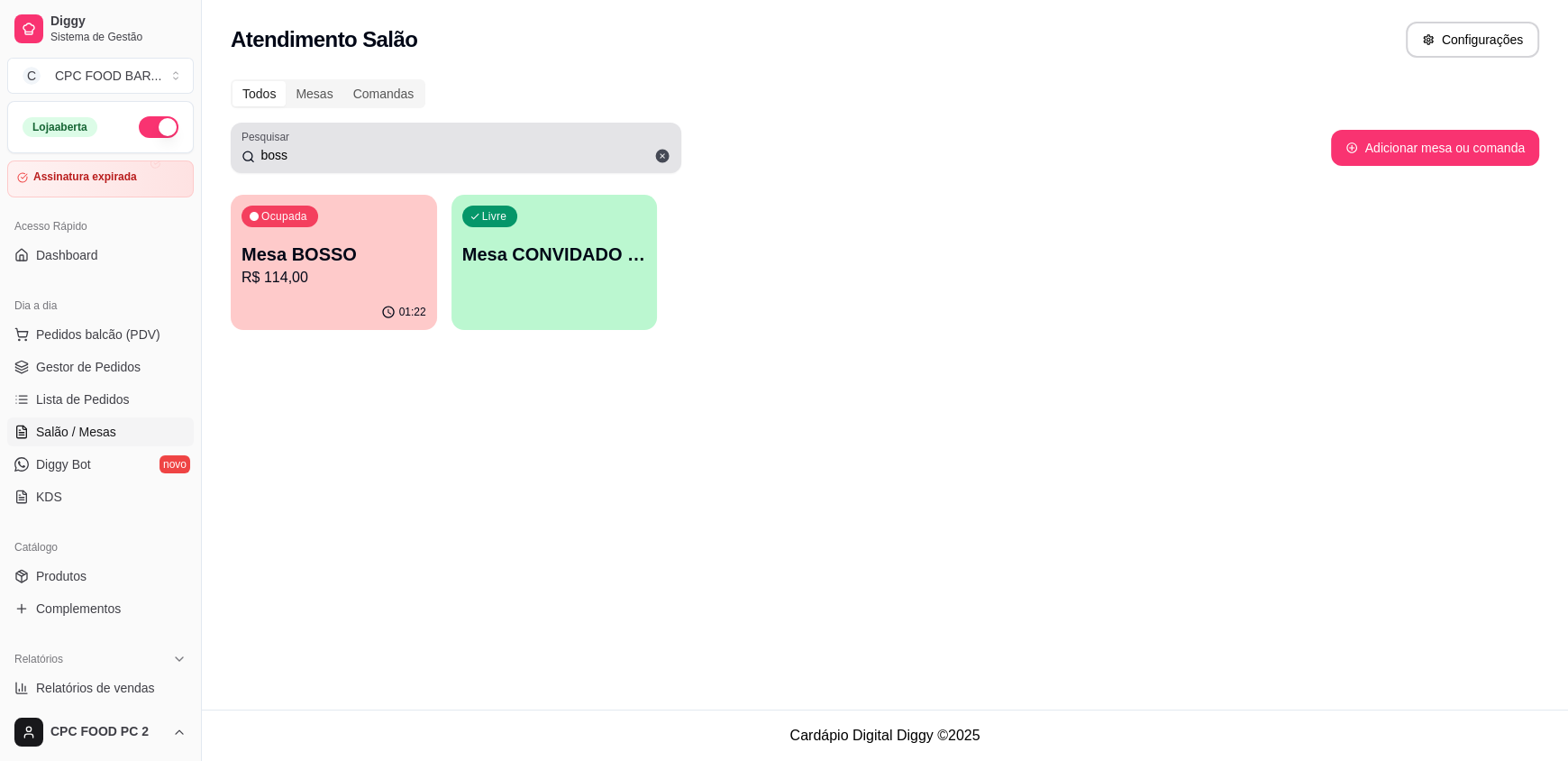
click at [660, 155] on icon at bounding box center [662, 155] width 16 height 16
